Goal: Task Accomplishment & Management: Use online tool/utility

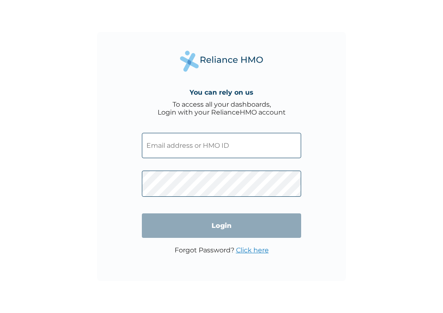
type input "BIG/10017/A"
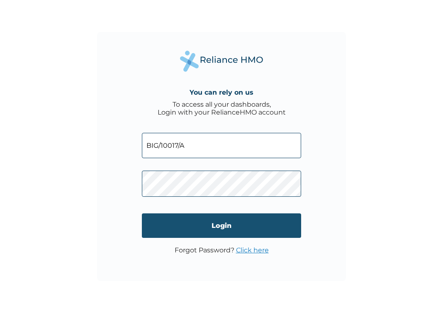
click at [161, 228] on input "Login" at bounding box center [221, 225] width 159 height 24
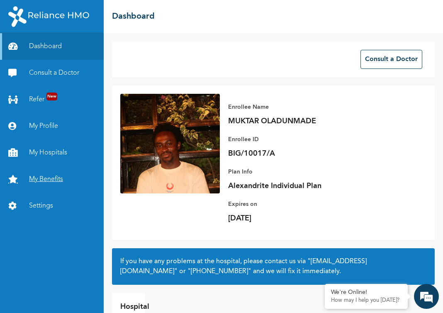
click at [54, 182] on link "My Benefits" at bounding box center [52, 179] width 104 height 27
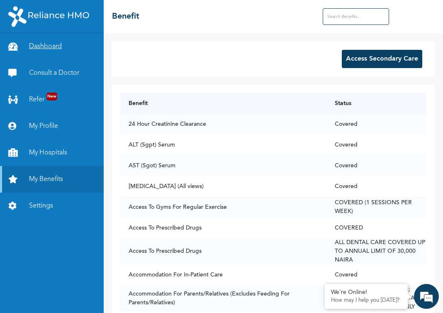
click at [47, 53] on link "Dashboard" at bounding box center [52, 46] width 104 height 27
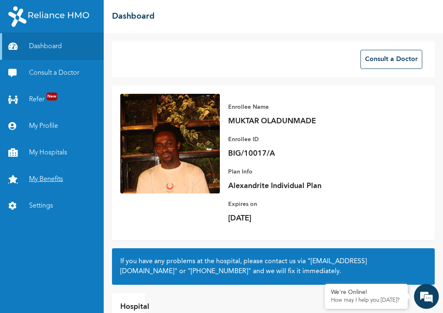
click at [50, 175] on link "My Benefits" at bounding box center [52, 179] width 104 height 27
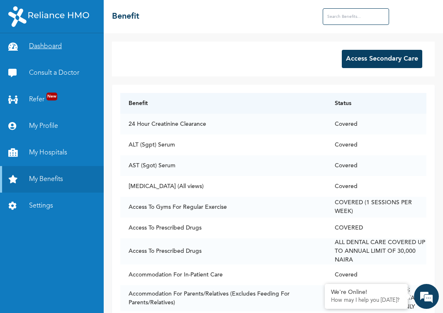
click at [46, 47] on link "Dashboard" at bounding box center [52, 46] width 104 height 27
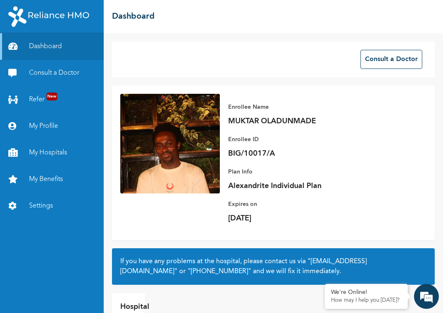
scroll to position [47, 0]
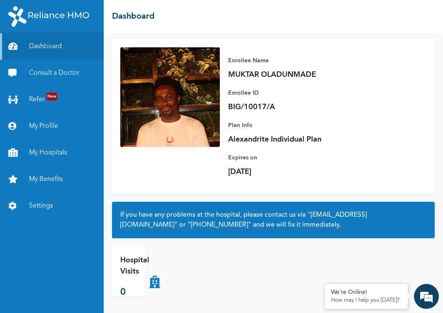
click at [170, 229] on h2 "If you have any problems at the hospital, please contact us via "[EMAIL_ADDRESS…" at bounding box center [273, 220] width 306 height 20
click at [38, 126] on link "My Profile" at bounding box center [52, 126] width 104 height 27
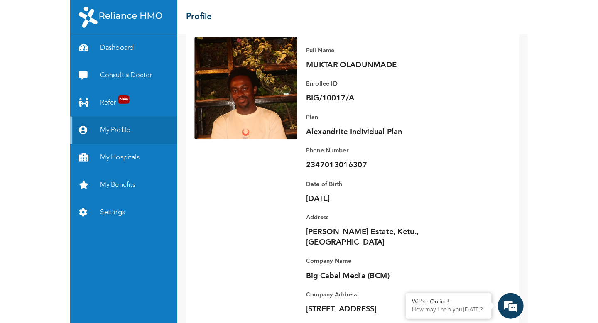
scroll to position [82, 0]
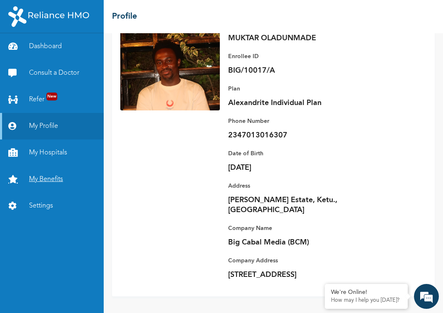
click at [49, 178] on link "My Benefits" at bounding box center [52, 179] width 104 height 27
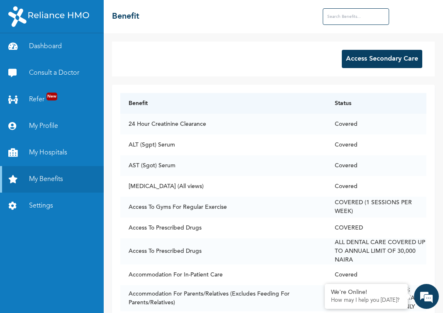
click at [334, 16] on input "text" at bounding box center [356, 16] width 66 height 17
type input "spa"
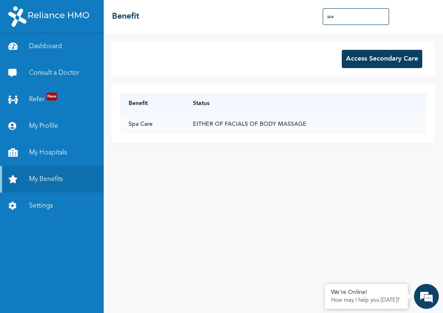
click at [226, 123] on td "EITHER OF FACIALS OF BODY MASSAGE" at bounding box center [306, 124] width 242 height 21
click at [190, 127] on td "EITHER OF FACIALS OF BODY MASSAGE" at bounding box center [306, 124] width 242 height 21
click at [147, 125] on td "Spa Care" at bounding box center [152, 124] width 64 height 21
click at [143, 125] on td "Spa Care" at bounding box center [152, 124] width 64 height 21
click at [82, 69] on link "Consult a Doctor" at bounding box center [52, 73] width 104 height 27
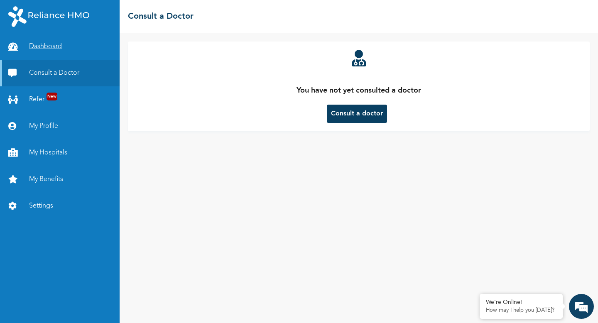
click at [24, 53] on link "Dashboard" at bounding box center [60, 46] width 120 height 27
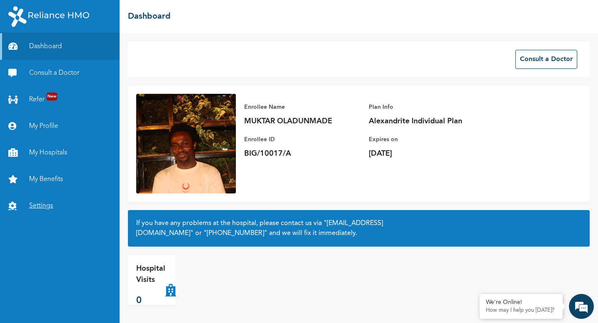
click at [51, 203] on link "Settings" at bounding box center [60, 206] width 120 height 27
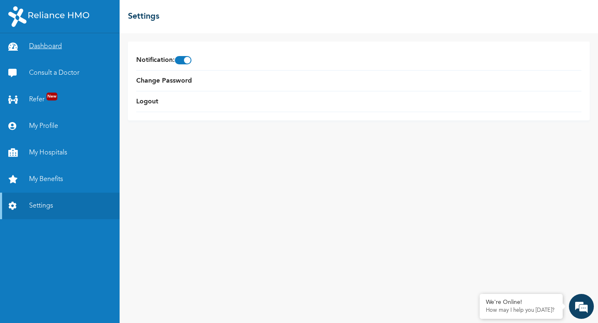
click at [62, 36] on link "Dashboard" at bounding box center [60, 46] width 120 height 27
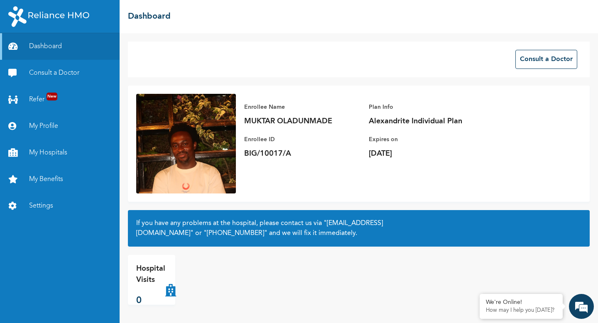
click at [213, 242] on div "If you have any problems at the hospital, please contact us via "[EMAIL_ADDRESS…" at bounding box center [358, 228] width 461 height 37
click at [443, 51] on button "Consult a Doctor" at bounding box center [546, 59] width 62 height 19
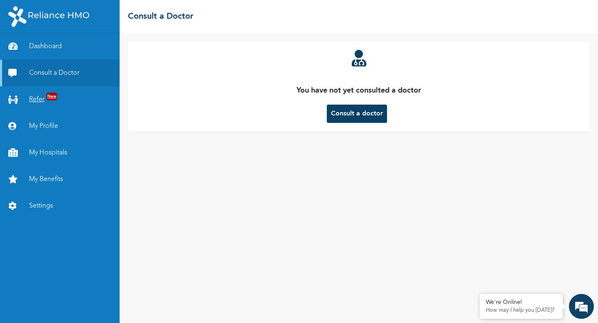
click at [84, 97] on link "Refer New" at bounding box center [60, 99] width 120 height 27
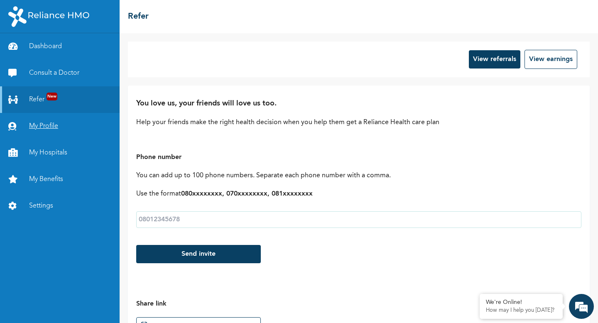
click at [75, 129] on link "My Profile" at bounding box center [60, 126] width 120 height 27
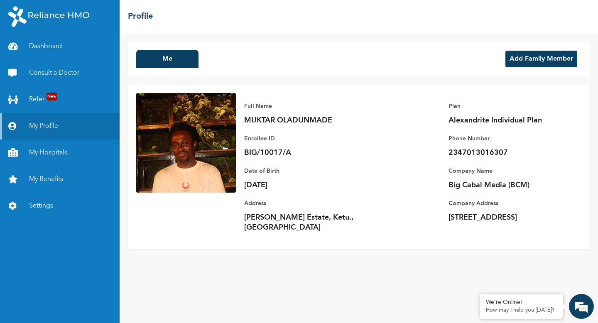
click at [107, 147] on link "My Hospitals" at bounding box center [60, 152] width 120 height 27
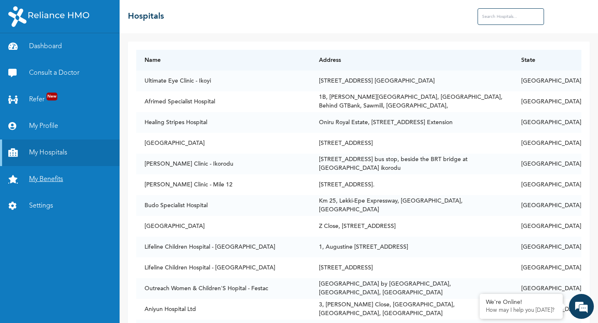
click at [85, 179] on link "My Benefits" at bounding box center [60, 179] width 120 height 27
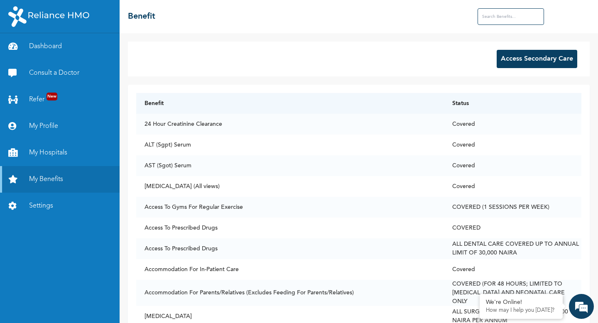
click at [443, 56] on button "Access Secondary Care" at bounding box center [536, 59] width 81 height 18
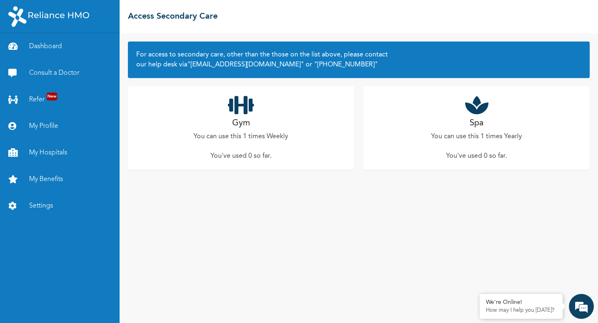
click at [254, 125] on div "Gym You can use this 1 times Weekly You've used 0 so far ." at bounding box center [241, 127] width 226 height 83
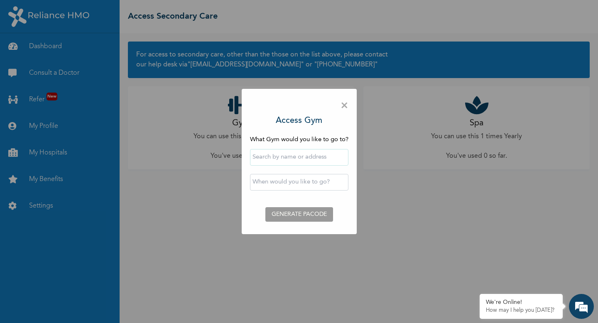
click at [276, 159] on input "text" at bounding box center [299, 157] width 98 height 17
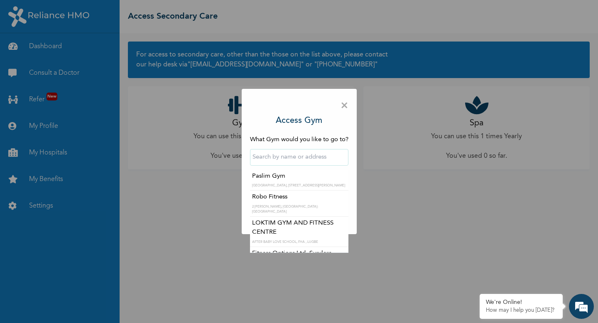
type input "Robo Fitness"
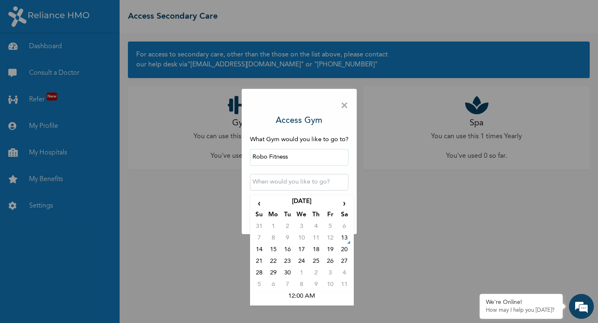
click at [285, 183] on input "text" at bounding box center [299, 182] width 98 height 17
click at [270, 249] on td "15" at bounding box center [273, 251] width 14 height 12
type input "[DATE] 12:00 AM"
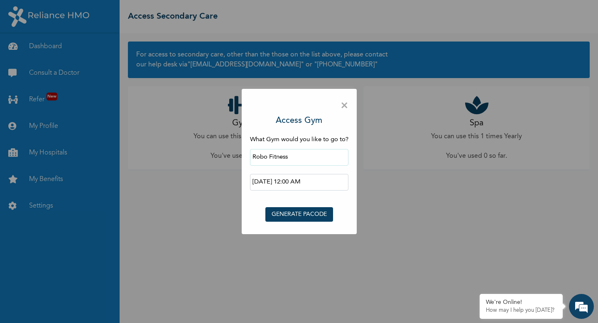
click at [297, 215] on button "GENERATE PACODE" at bounding box center [299, 214] width 68 height 15
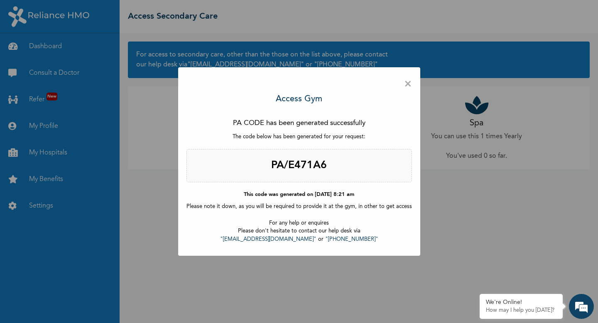
click at [404, 79] on span "×" at bounding box center [408, 84] width 8 height 17
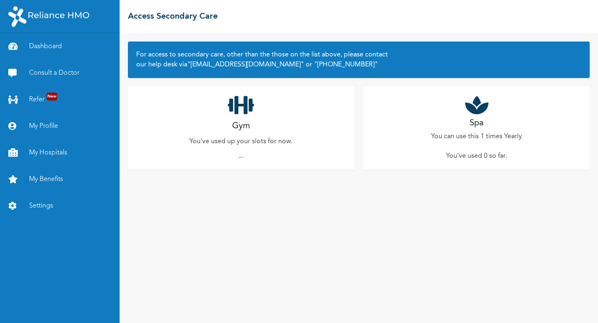
click at [453, 125] on div "Spa You can use this 1 times Yearly You've used 0 so far ." at bounding box center [476, 127] width 226 height 83
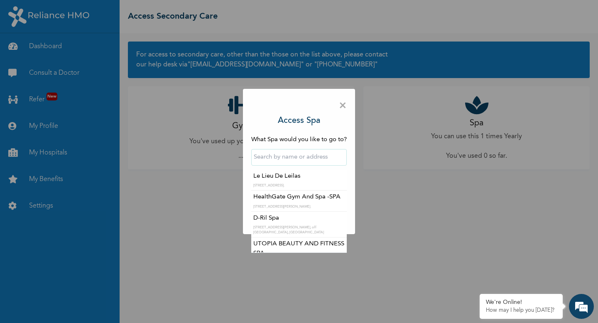
click at [305, 158] on input "text" at bounding box center [298, 157] width 95 height 17
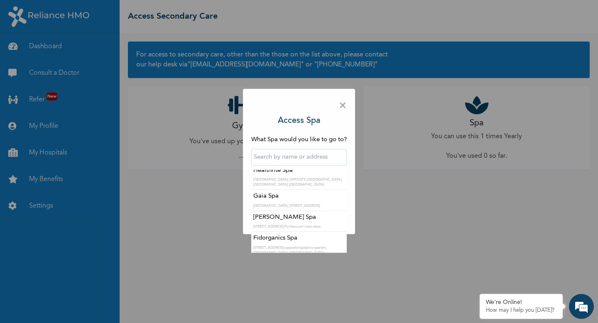
scroll to position [806, 0]
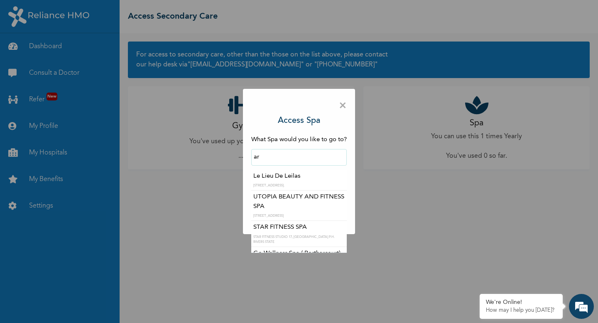
type input "a"
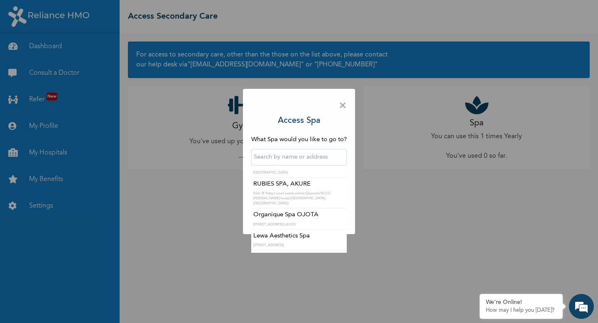
scroll to position [603, 0]
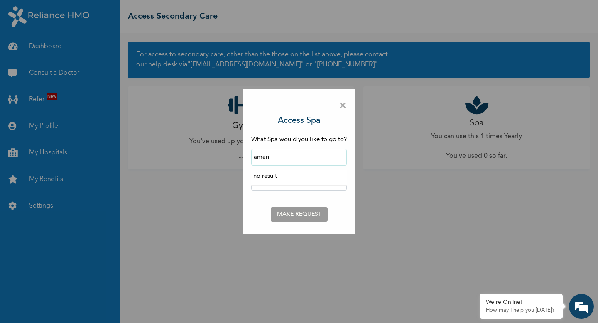
type input "amani"
